Goal: Task Accomplishment & Management: Complete application form

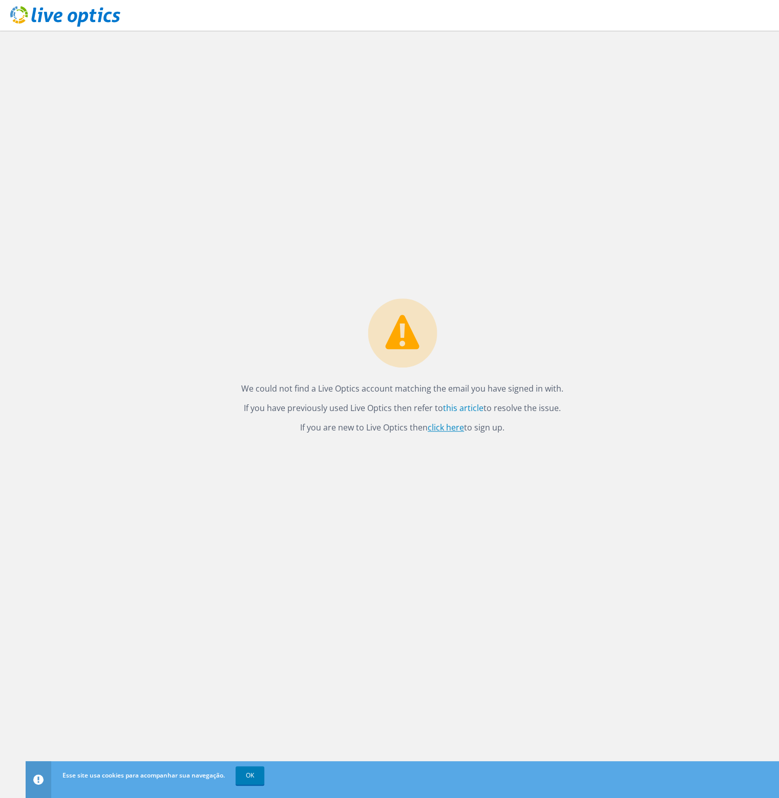
click at [431, 429] on link "click here" at bounding box center [445, 427] width 36 height 11
click at [79, 15] on use at bounding box center [65, 16] width 110 height 20
click at [93, 20] on use at bounding box center [65, 16] width 110 height 20
click at [433, 427] on link "click here" at bounding box center [445, 427] width 36 height 11
click at [53, 13] on use at bounding box center [65, 16] width 110 height 20
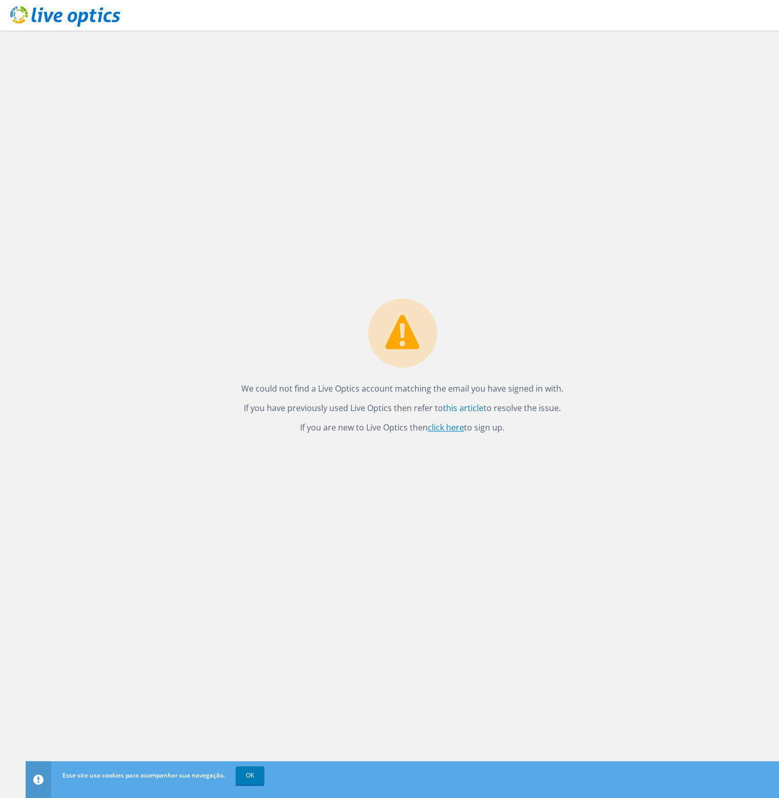
click at [450, 427] on link "click here" at bounding box center [445, 427] width 36 height 11
click at [689, 554] on div "We could not find a Live Optics account matching the email you have signed in w…" at bounding box center [402, 414] width 753 height 767
click at [507, 127] on div "We could not find a Live Optics account matching the email you have signed in w…" at bounding box center [402, 414] width 753 height 767
click at [270, 601] on div "We could not find a Live Optics account matching the email you have signed in w…" at bounding box center [402, 414] width 753 height 767
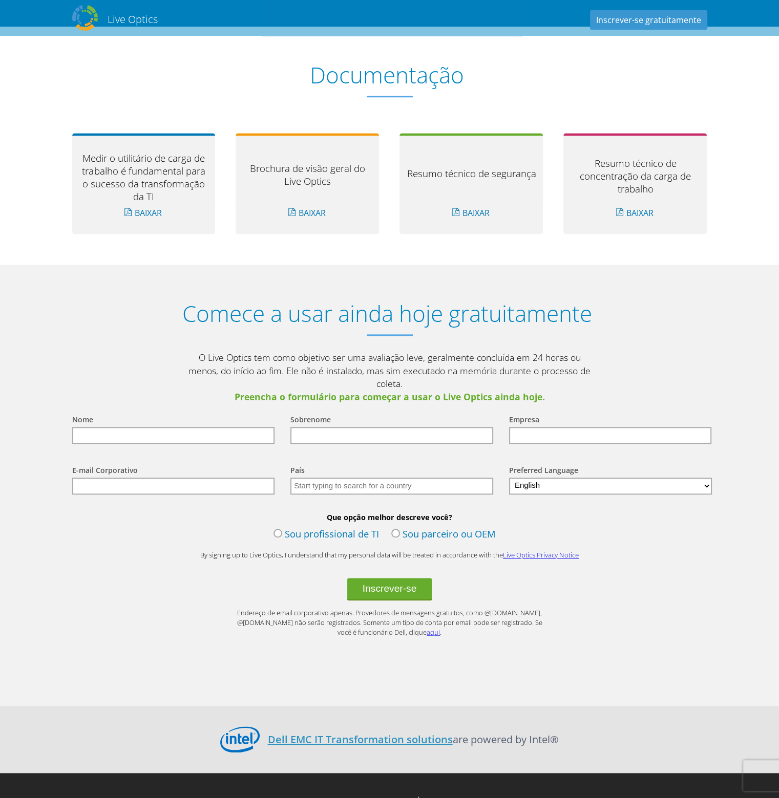
scroll to position [956, 0]
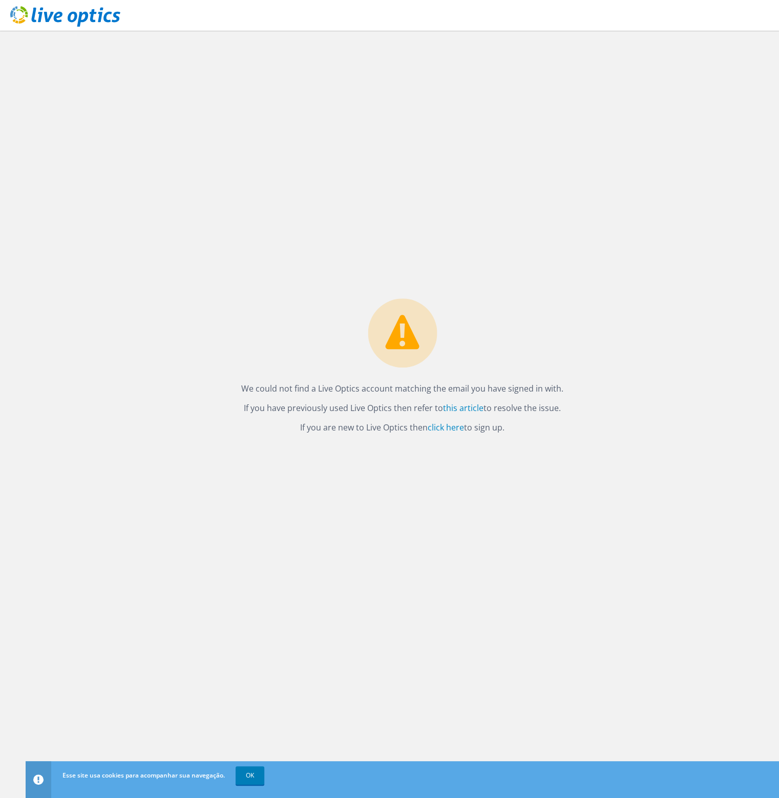
drag, startPoint x: 717, startPoint y: 1, endPoint x: 508, endPoint y: 196, distance: 286.5
click at [508, 196] on div "We could not find a Live Optics account matching the email you have signed in w…" at bounding box center [402, 414] width 753 height 767
